Goal: Information Seeking & Learning: Learn about a topic

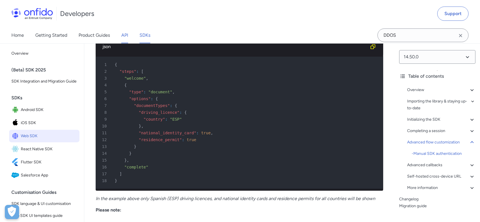
click at [123, 39] on link "API" at bounding box center [124, 35] width 7 height 16
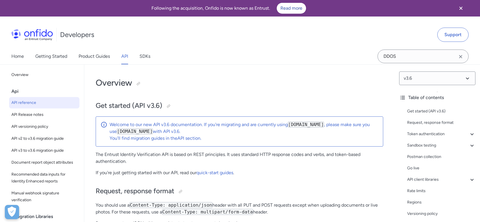
select select "http"
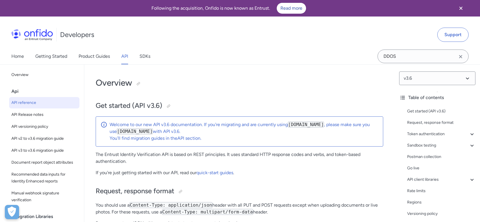
select select "http"
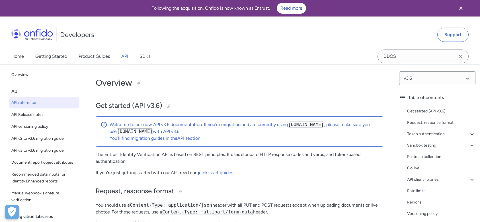
select select "http"
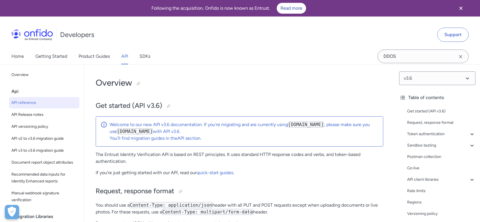
select select "http"
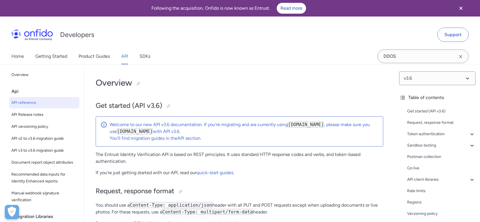
select select "http"
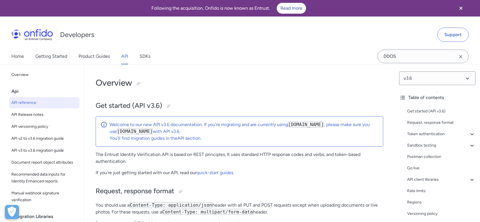
select select "http"
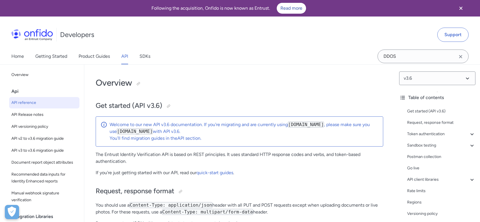
select select "http"
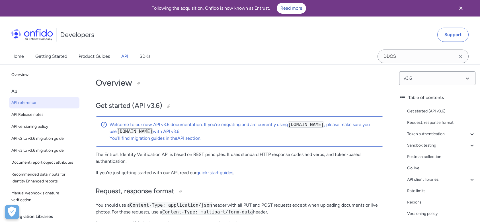
select select "http"
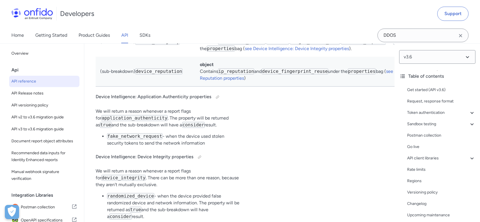
scroll to position [58260, 0]
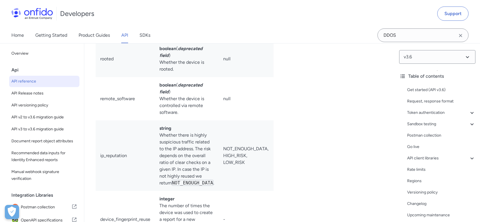
scroll to position [43810, 0]
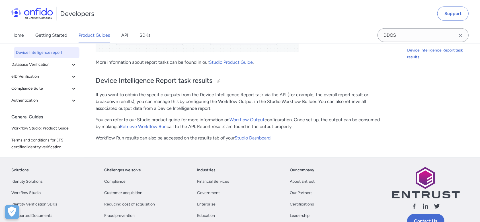
scroll to position [655, 0]
